Goal: Find specific page/section: Find specific page/section

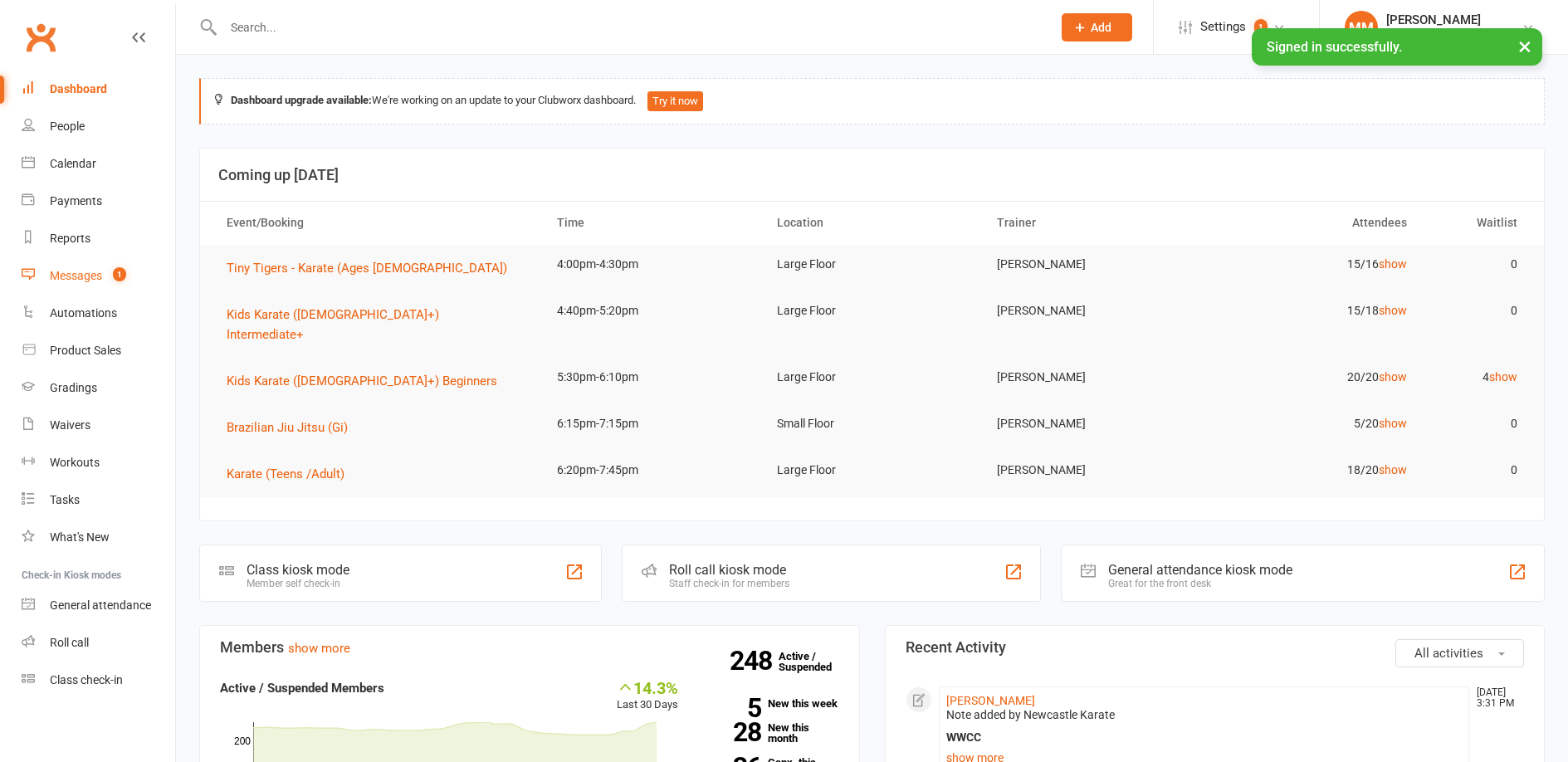
click at [85, 271] on div "Messages" at bounding box center [76, 275] width 52 height 13
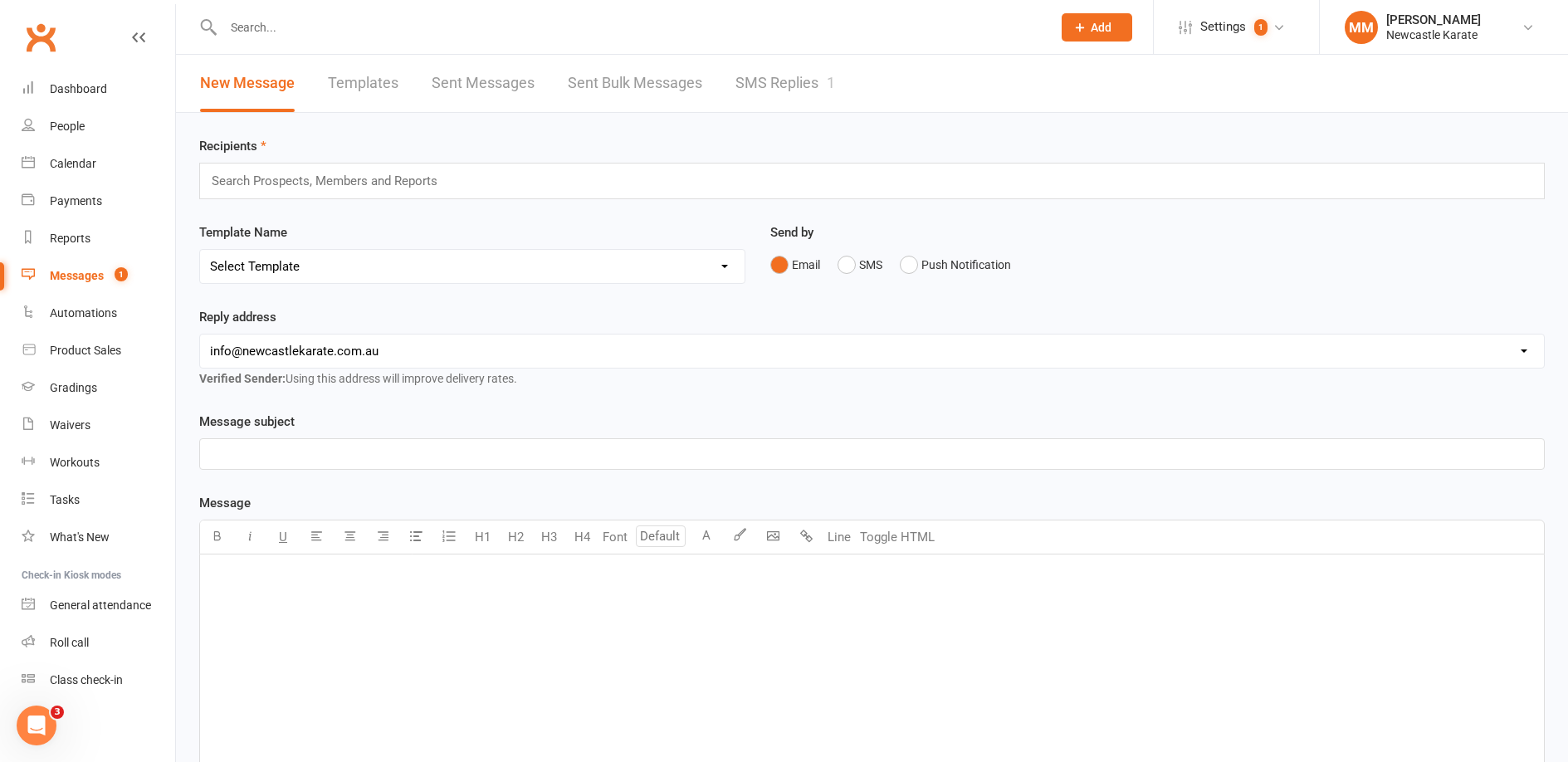
click at [794, 87] on link "SMS Replies 1" at bounding box center [785, 84] width 99 height 57
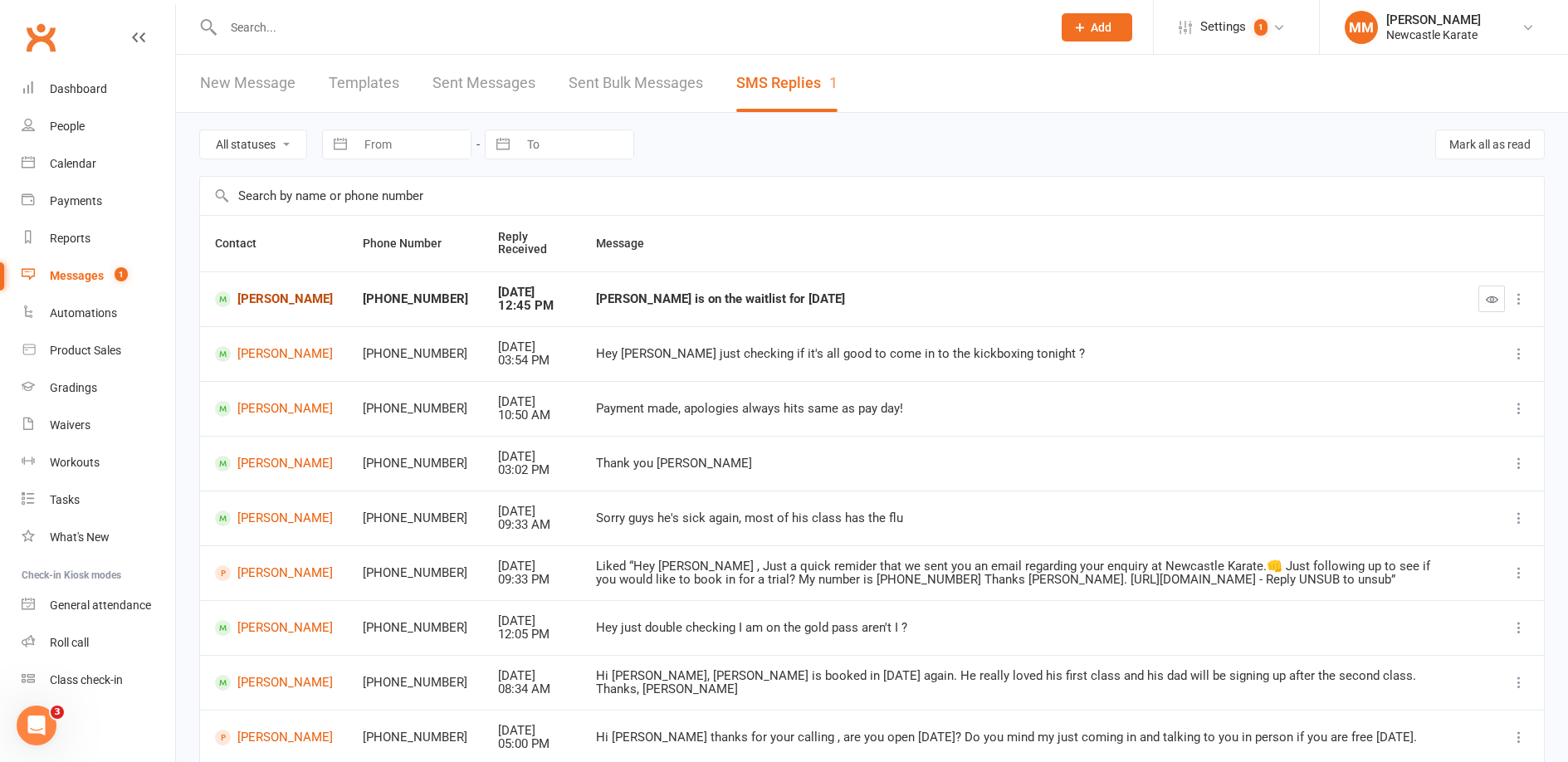
click at [278, 298] on link "[PERSON_NAME]" at bounding box center [274, 299] width 118 height 16
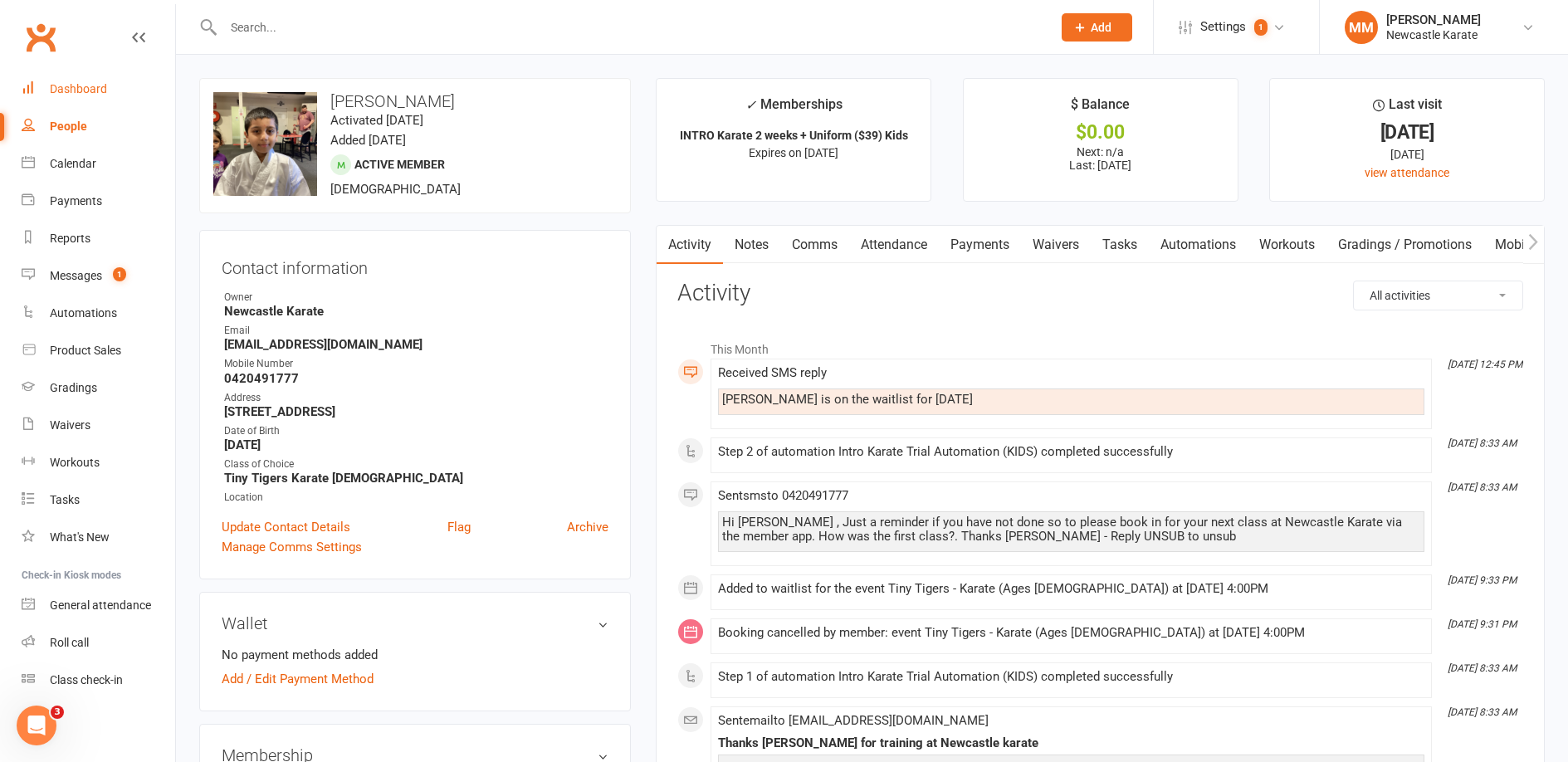
click at [82, 84] on div "Dashboard" at bounding box center [78, 88] width 57 height 13
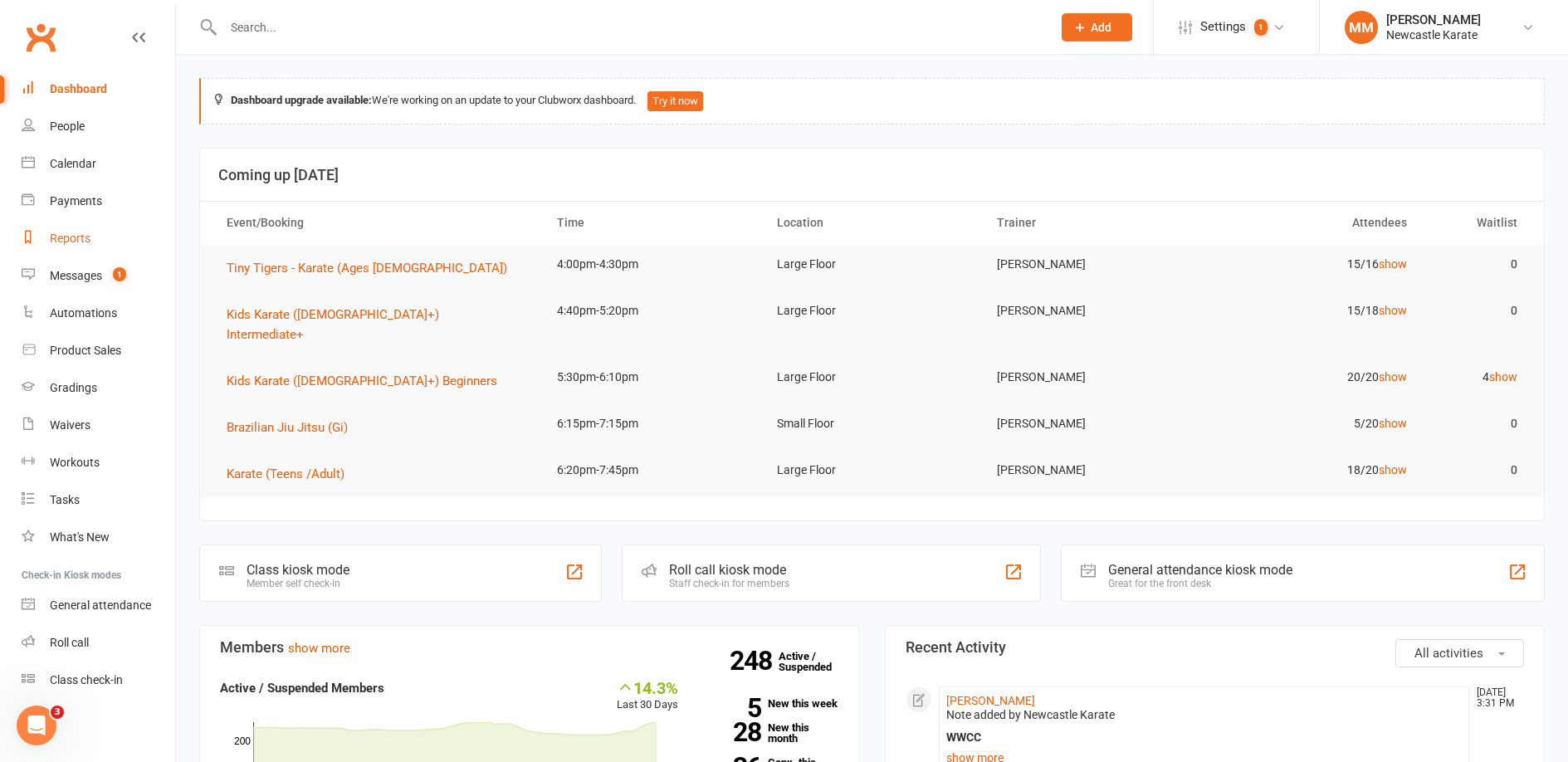
click at [78, 230] on link "Reports" at bounding box center [98, 238] width 153 height 37
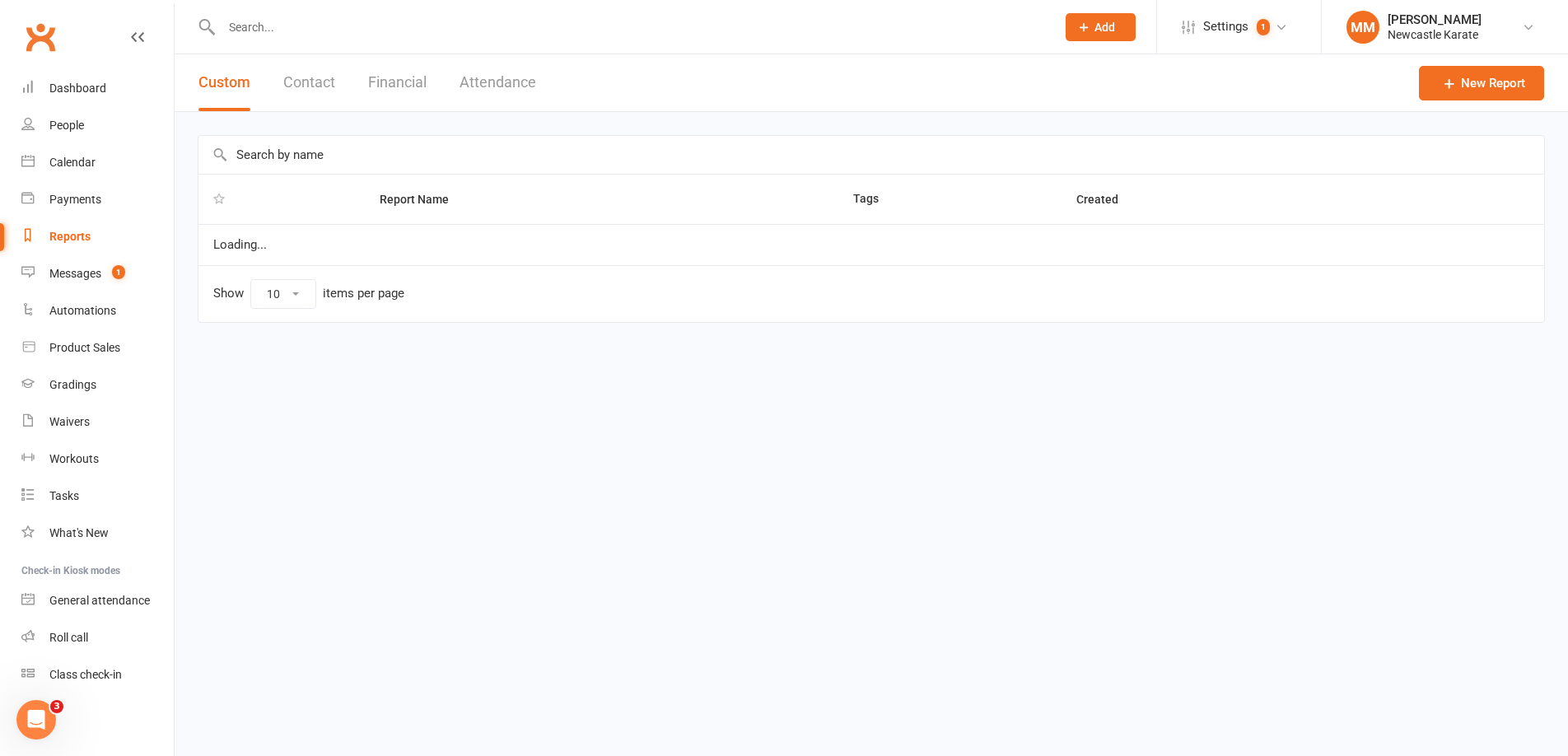
select select "100"
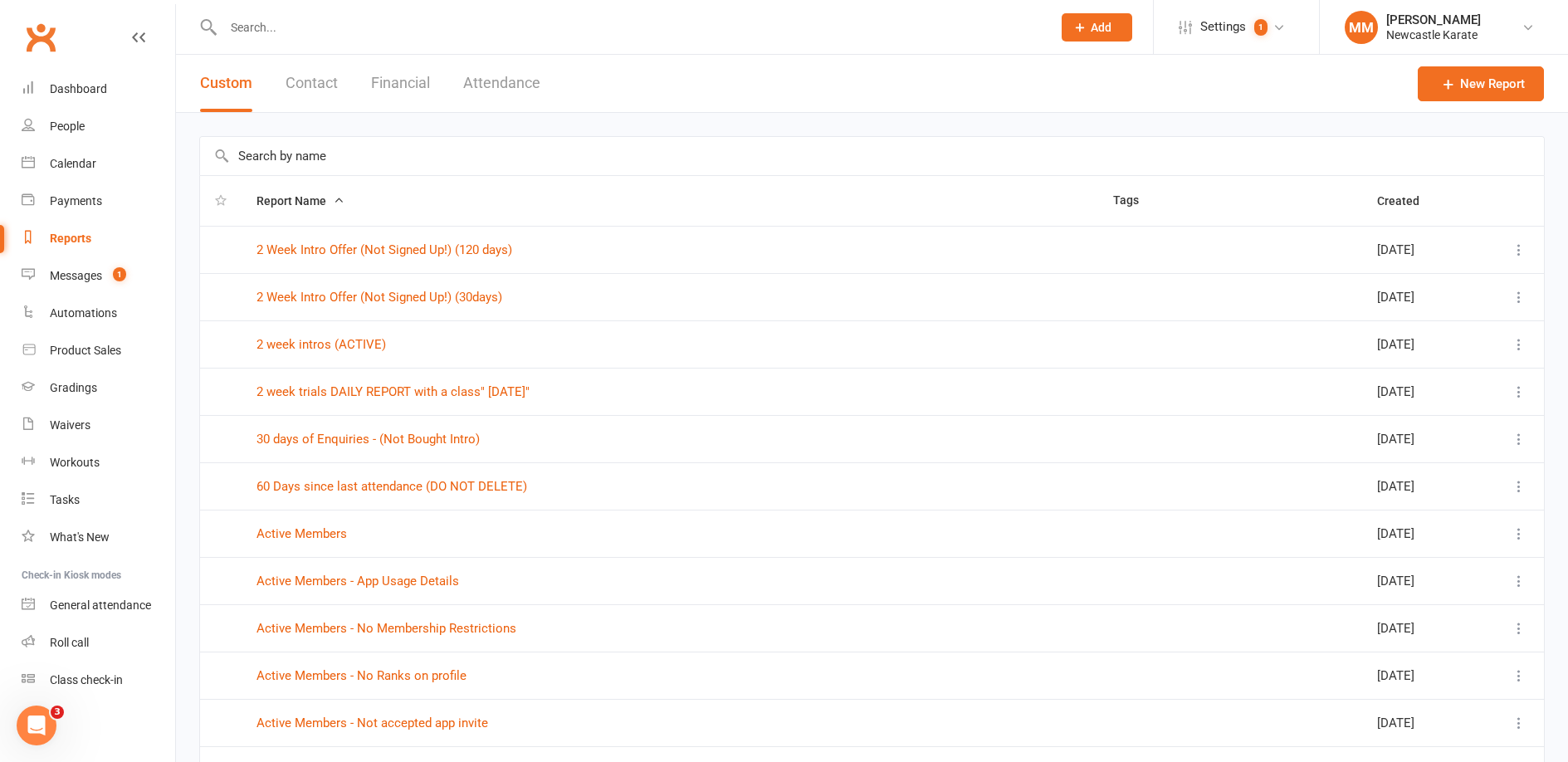
click at [320, 159] on input "text" at bounding box center [872, 156] width 1343 height 38
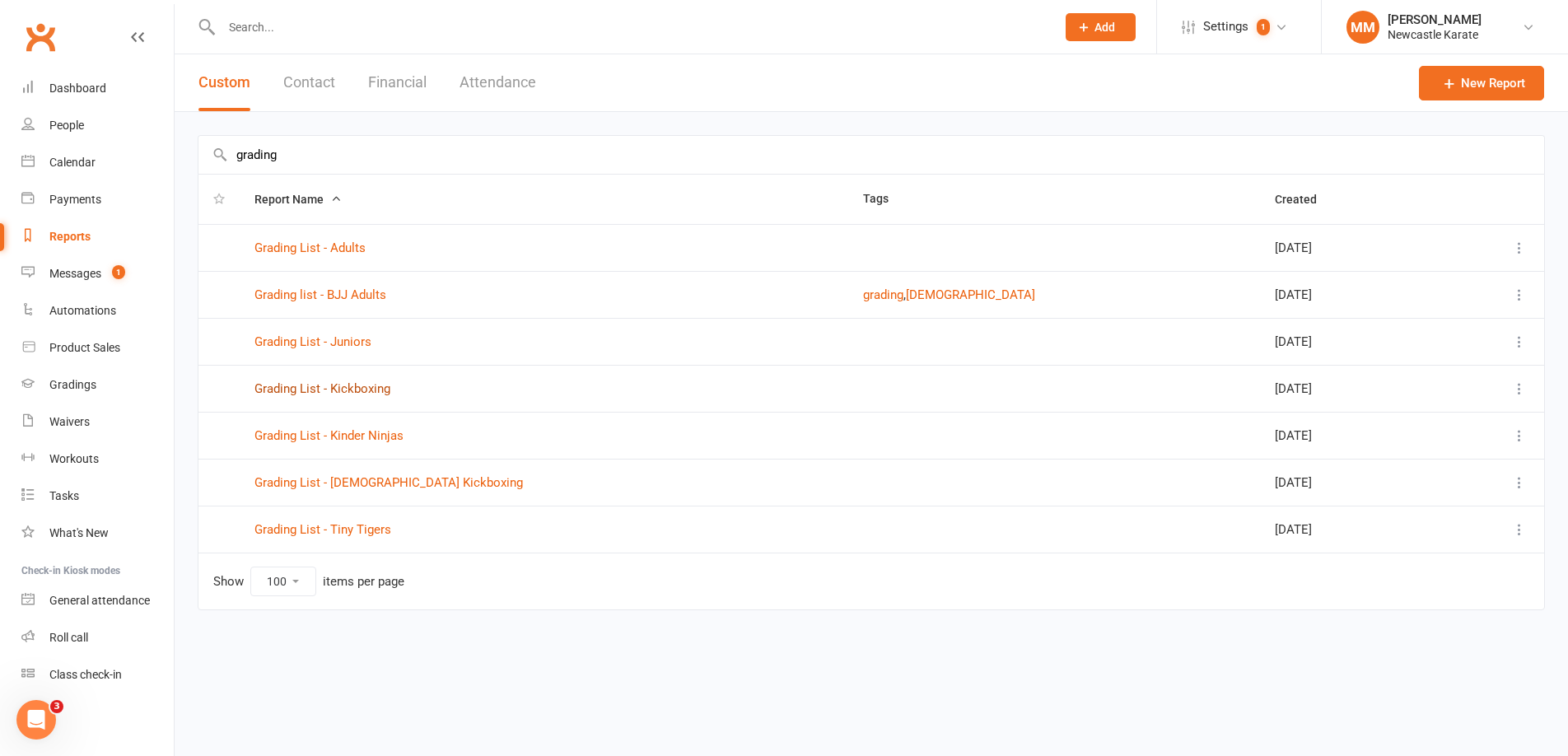
type input "grading"
click at [363, 388] on link "Grading List - Kickboxing" at bounding box center [322, 388] width 136 height 15
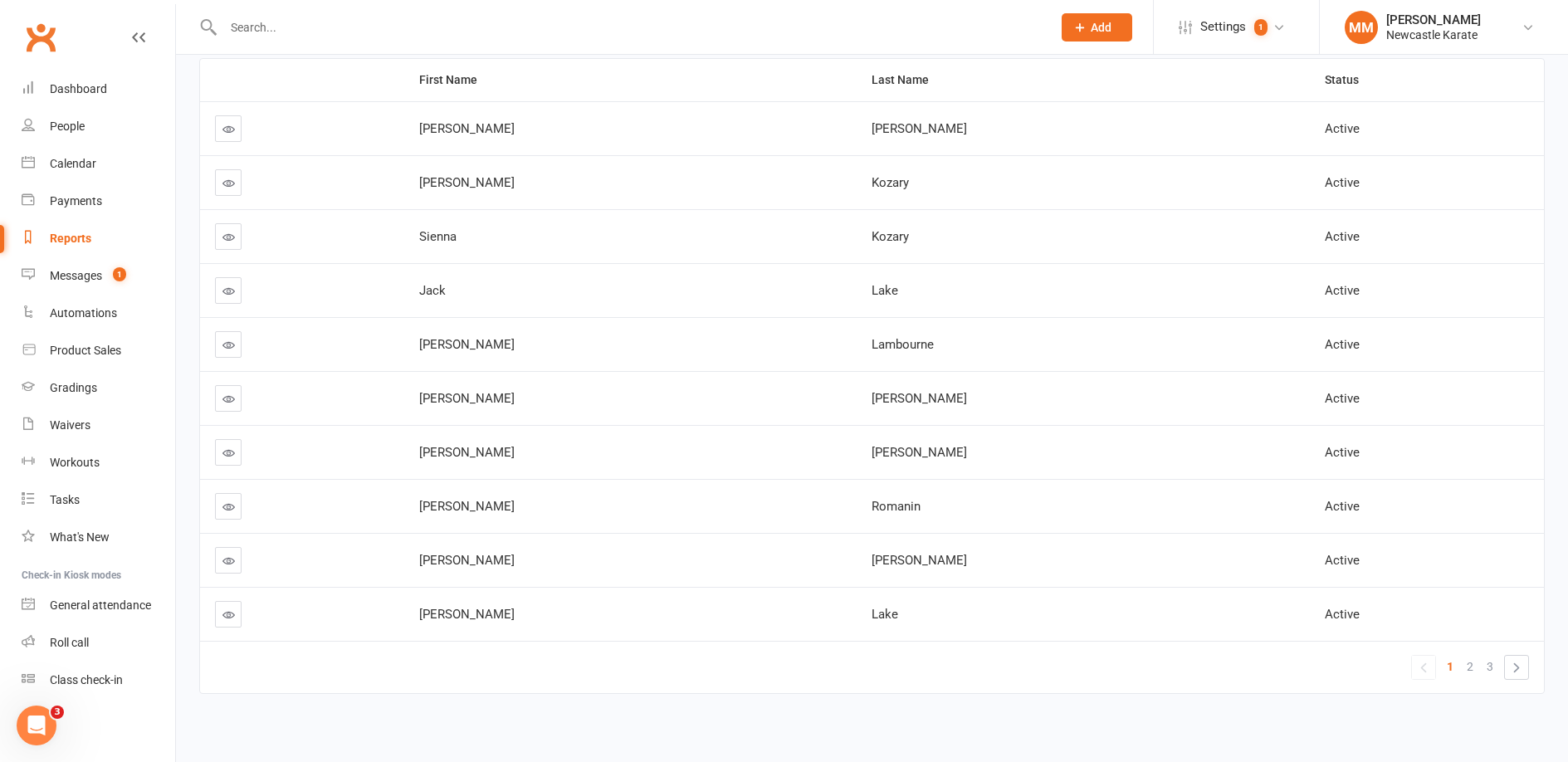
scroll to position [203, 0]
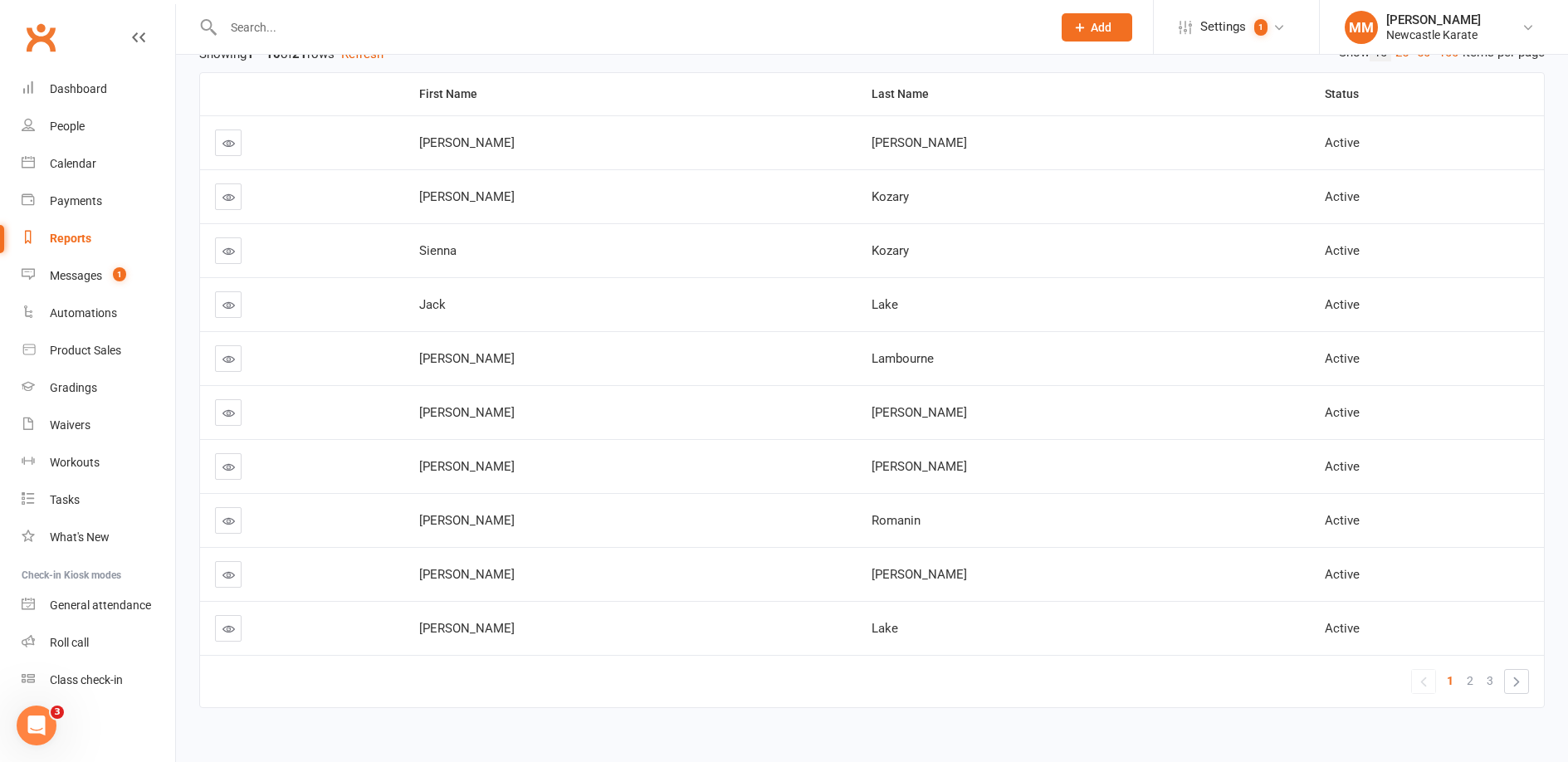
click at [1470, 681] on span "2" at bounding box center [1470, 680] width 7 height 24
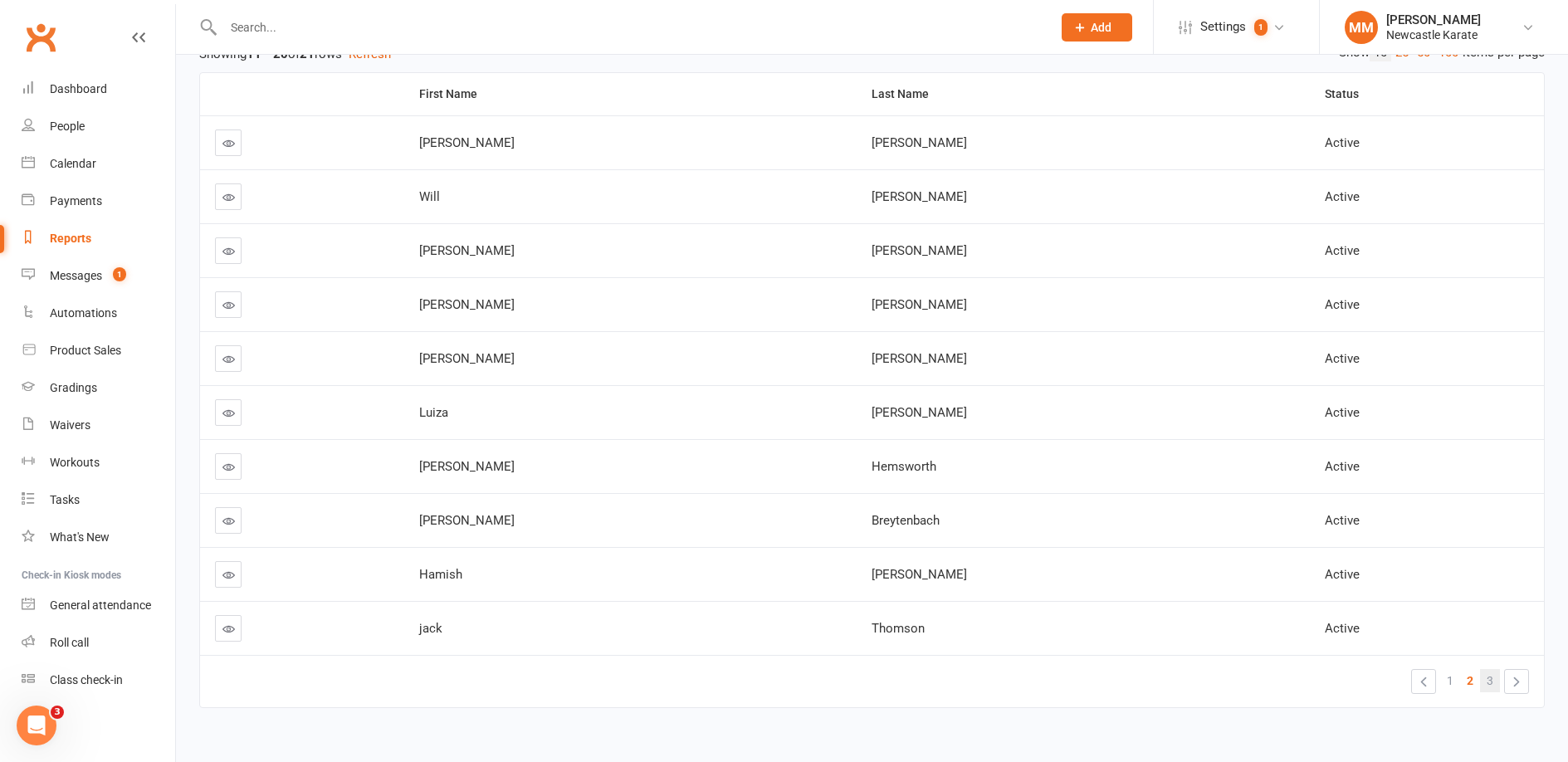
click at [1492, 684] on span "3" at bounding box center [1490, 680] width 7 height 24
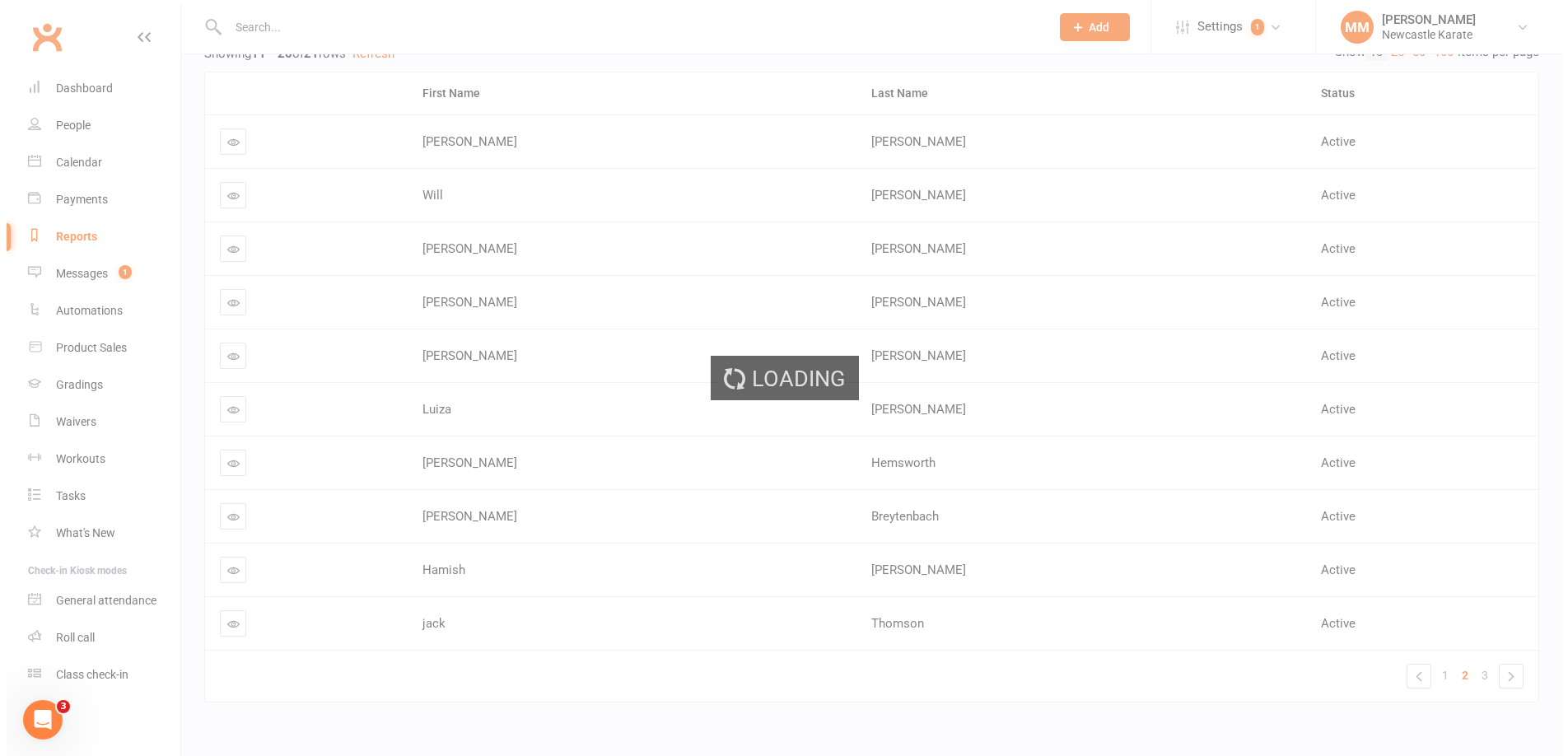
scroll to position [0, 0]
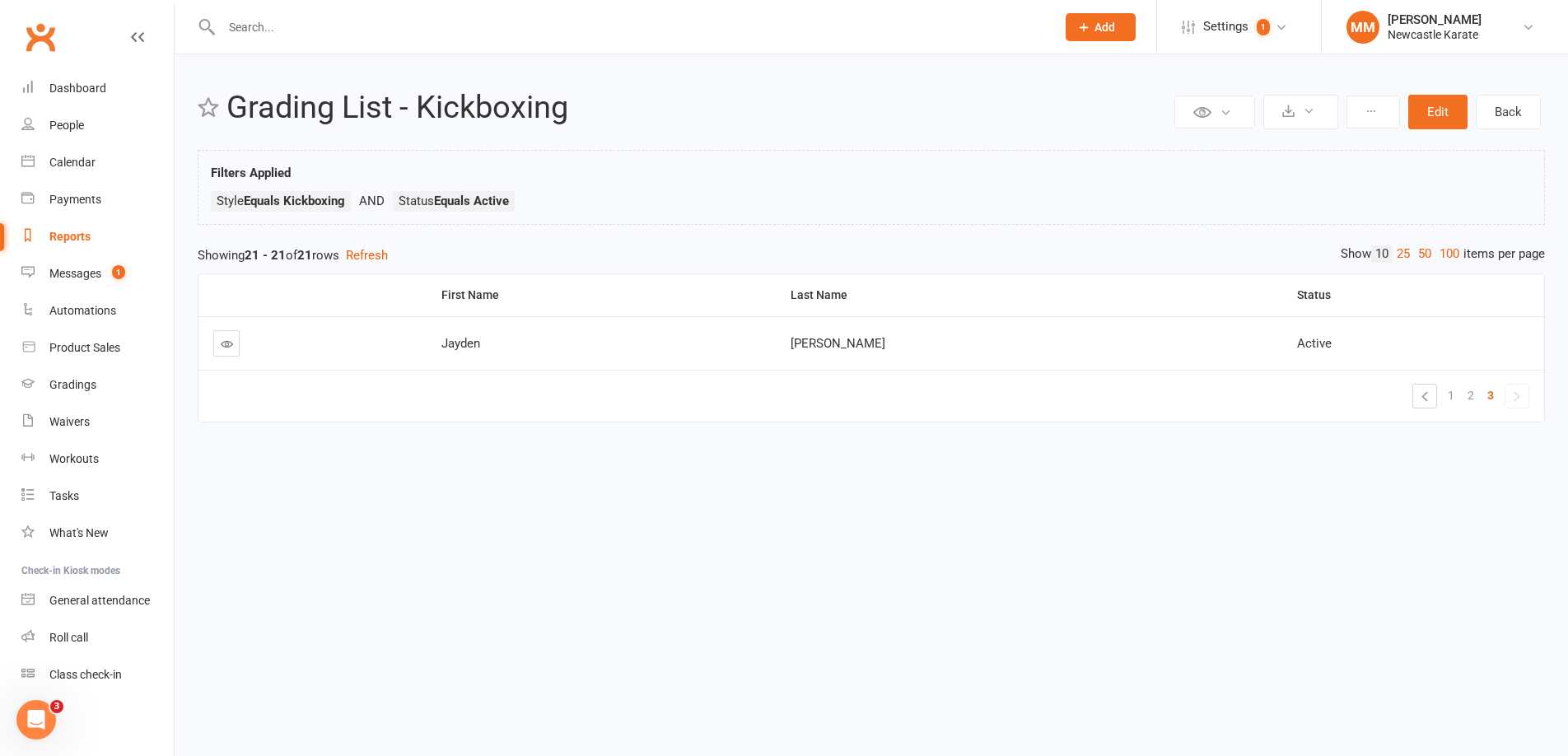
click at [39, 35] on link "Clubworx" at bounding box center [41, 37] width 41 height 41
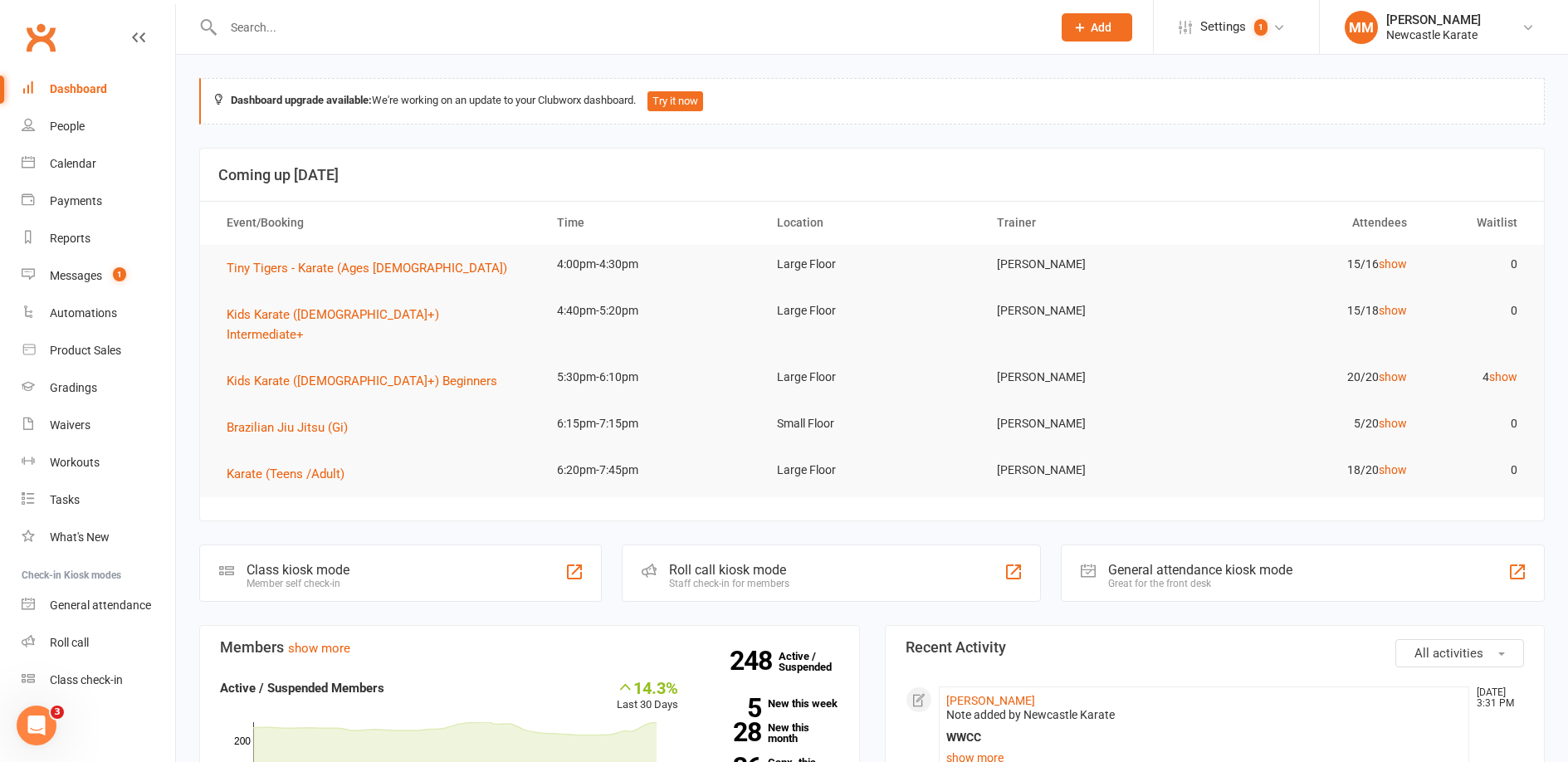
click at [36, 39] on link "Clubworx" at bounding box center [41, 37] width 42 height 42
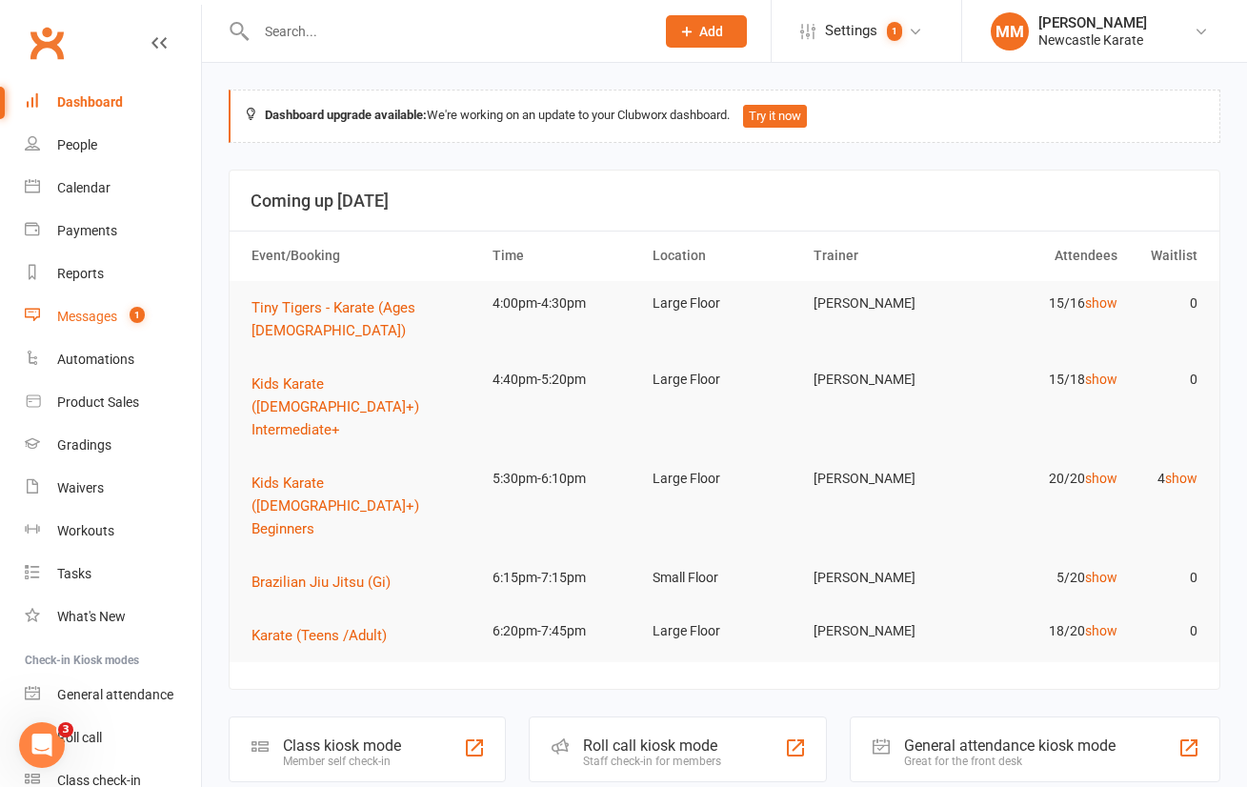
click at [106, 307] on link "Messages 1" at bounding box center [113, 316] width 176 height 43
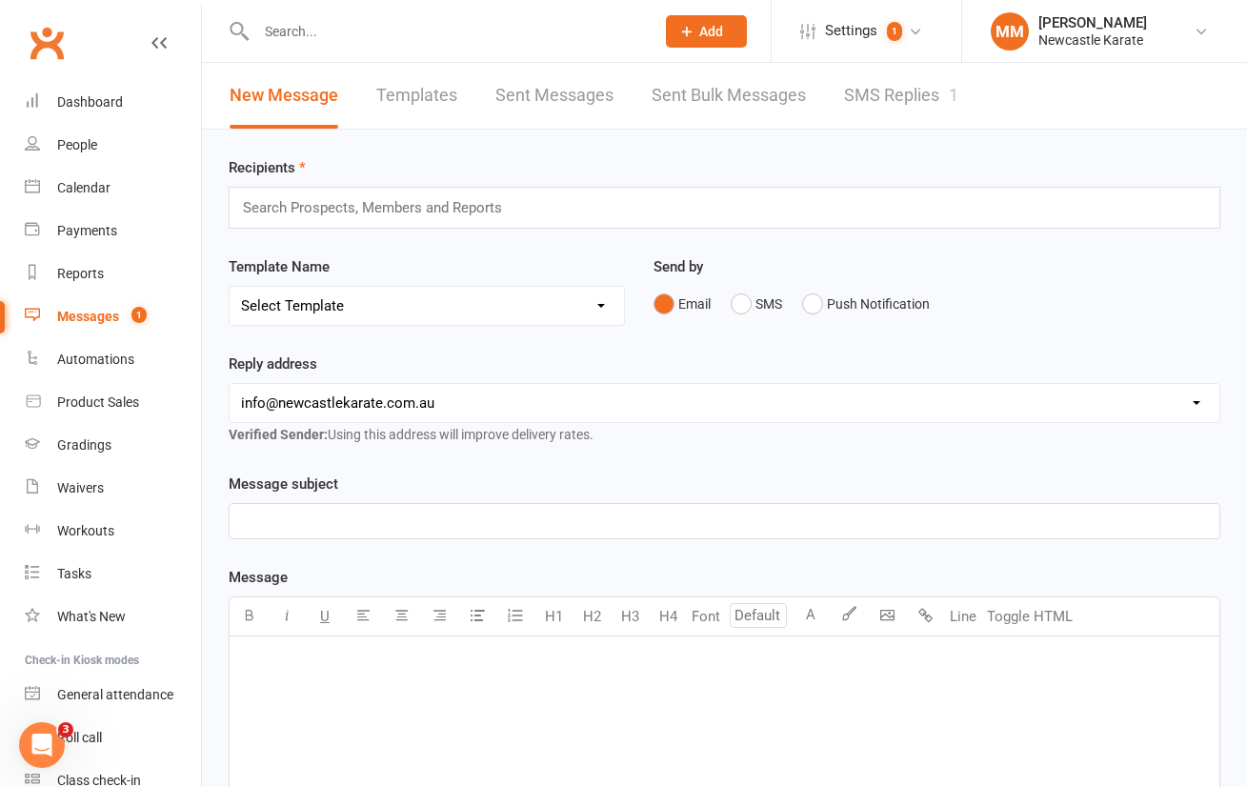
click at [926, 88] on link "SMS Replies 1" at bounding box center [901, 96] width 114 height 66
